Goal: Task Accomplishment & Management: Use online tool/utility

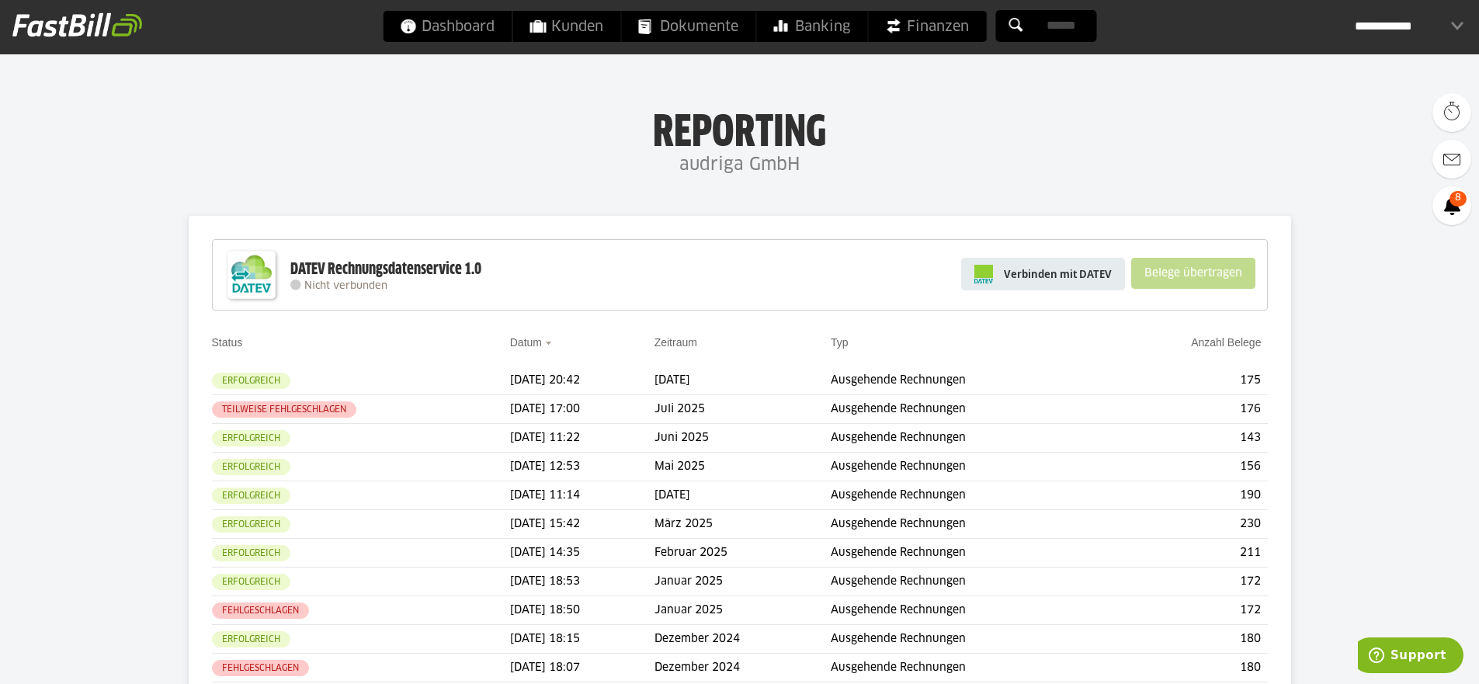
click at [1058, 269] on span "Verbinden mit DATEV" at bounding box center [1058, 274] width 108 height 16
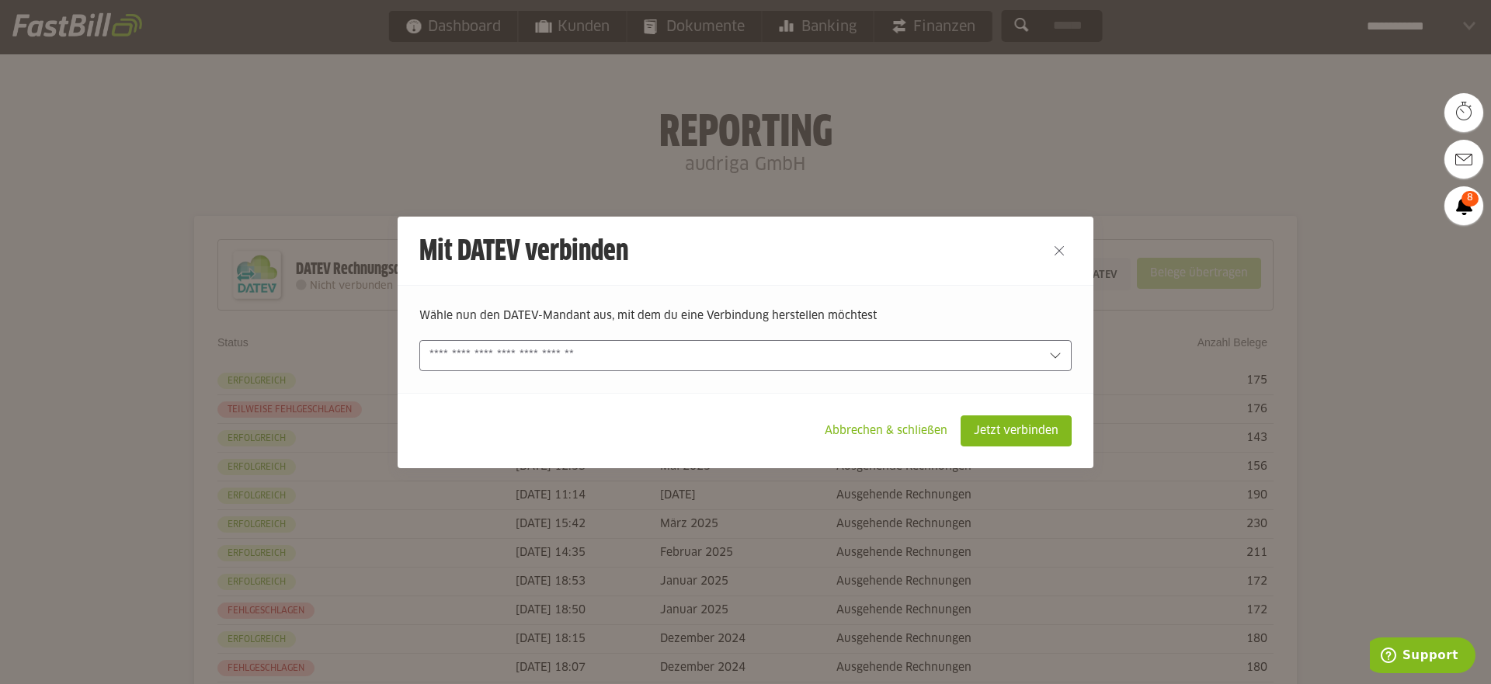
click at [860, 355] on input "text" at bounding box center [734, 355] width 610 height 17
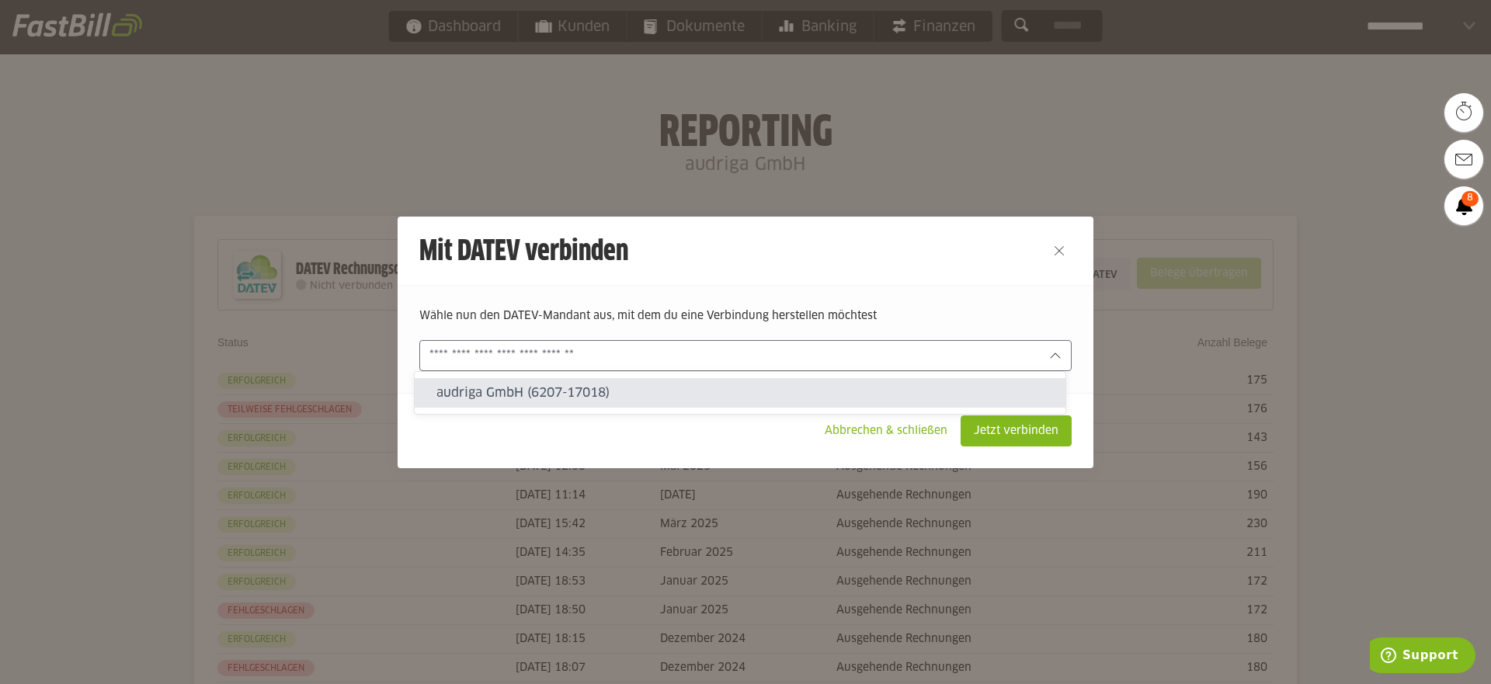
click at [651, 387] on slot "audriga GmbH (6207-17018)" at bounding box center [744, 392] width 617 height 17
type input "**********"
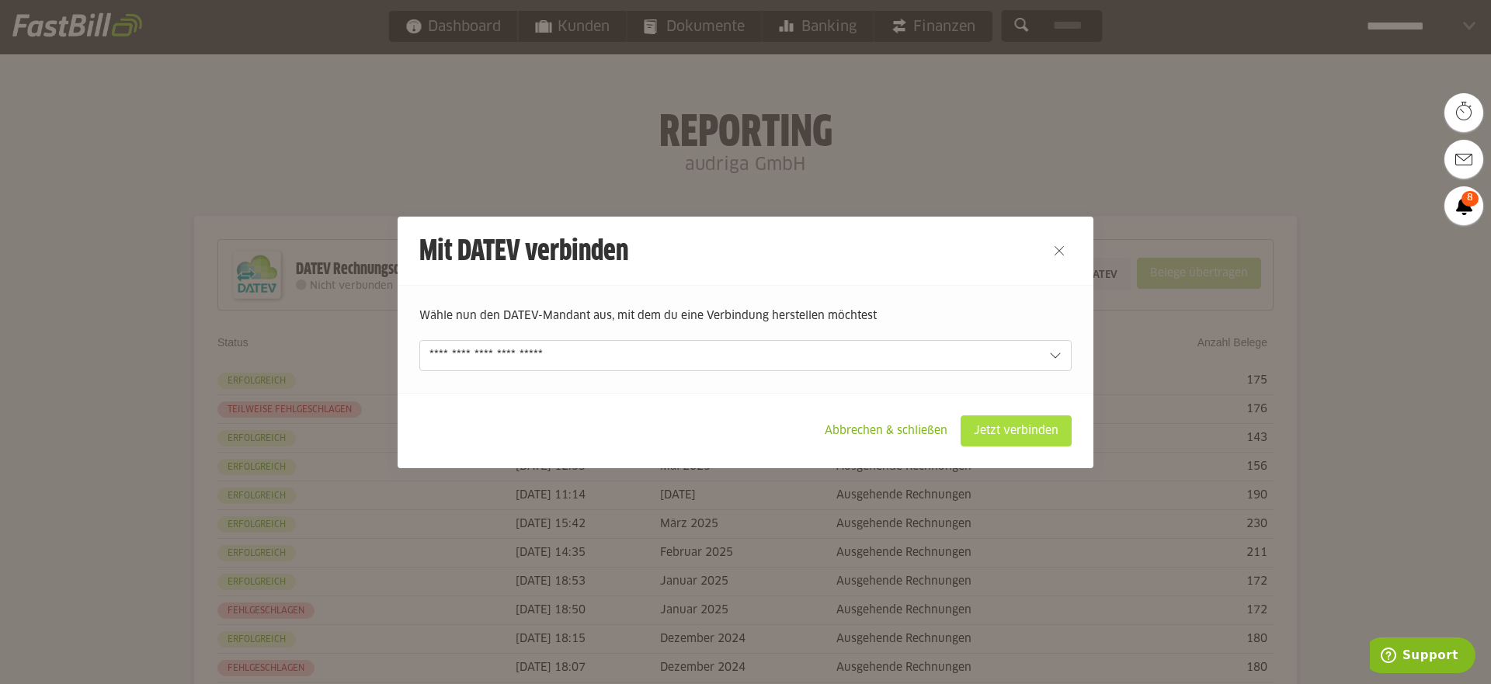
click at [1025, 426] on slot "Jetzt verbinden" at bounding box center [1015, 431] width 109 height 30
click at [1020, 425] on slot "Jetzt verbinden" at bounding box center [1015, 431] width 109 height 30
